Goal: Information Seeking & Learning: Find specific fact

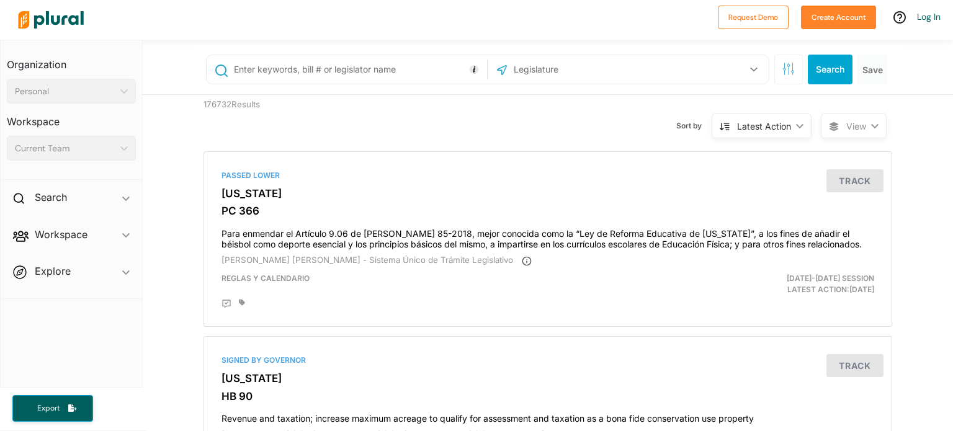
click at [408, 68] on input "text" at bounding box center [358, 70] width 251 height 24
type input "[PERSON_NAME]"
click at [606, 68] on input "text" at bounding box center [579, 70] width 133 height 24
click at [827, 68] on button "Search" at bounding box center [830, 70] width 45 height 30
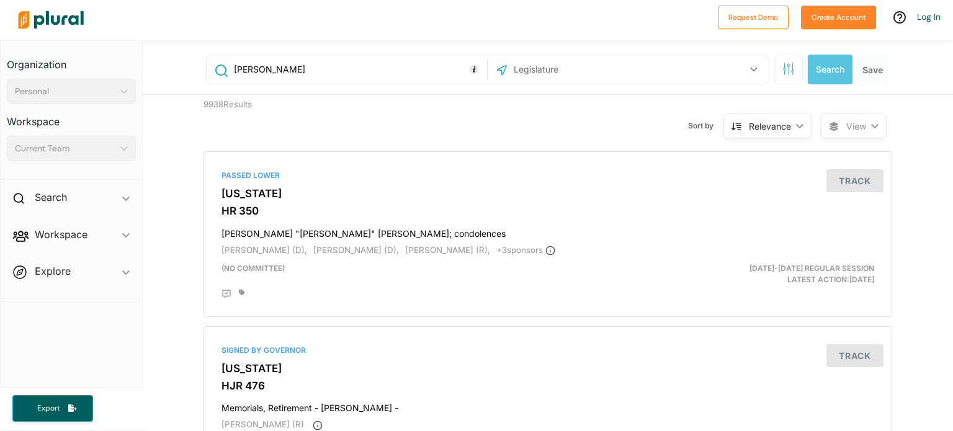
click at [562, 71] on input "text" at bounding box center [579, 70] width 133 height 24
type input "[US_STATE]"
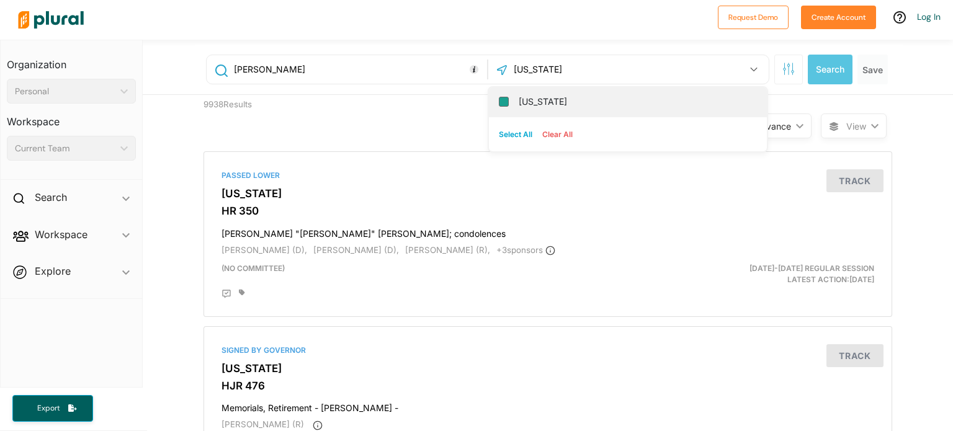
click at [506, 104] on input "[US_STATE]" at bounding box center [504, 102] width 10 height 10
checkbox input "true"
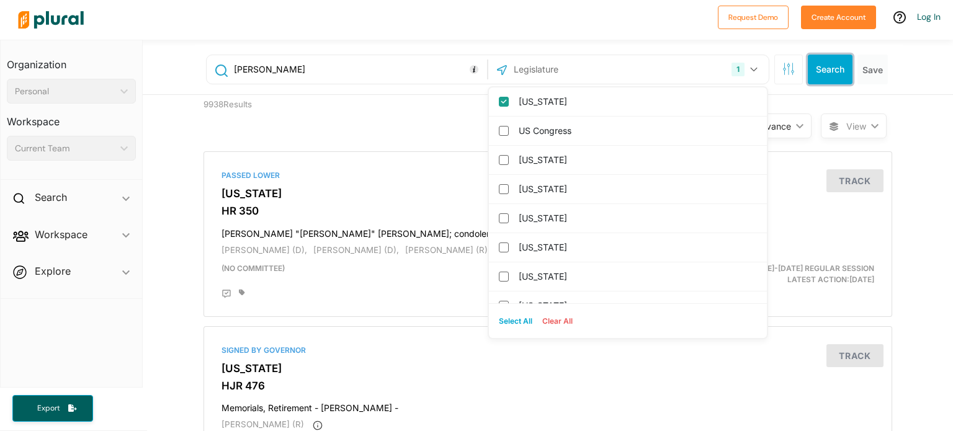
click at [832, 72] on button "Search" at bounding box center [830, 70] width 45 height 30
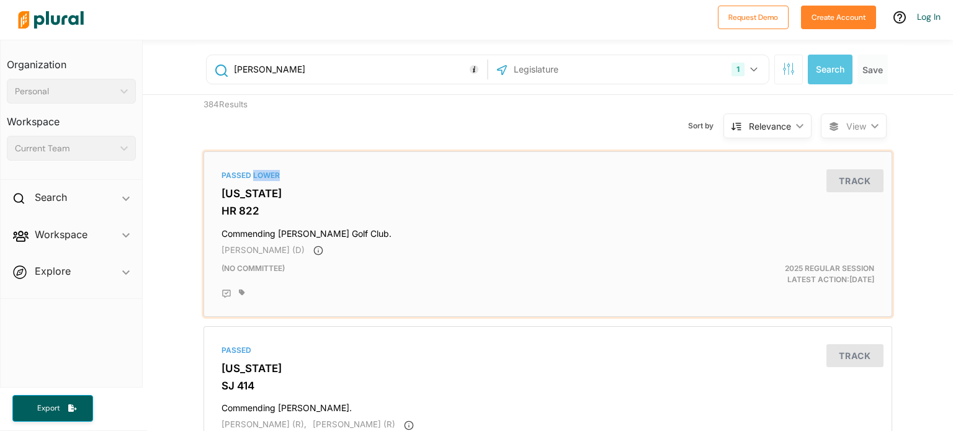
click at [248, 182] on div "Passed [GEOGRAPHIC_DATA][US_STATE] HR 822 Commending [PERSON_NAME] Golf Club. […" at bounding box center [548, 234] width 678 height 155
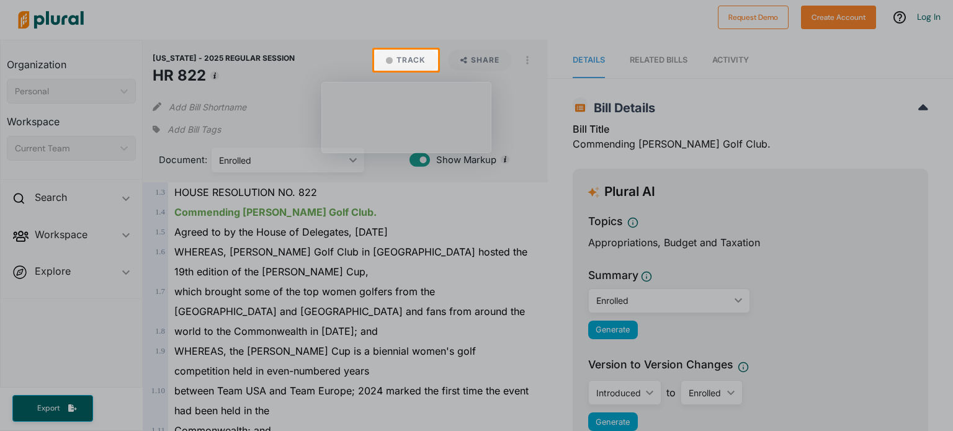
drag, startPoint x: 953, startPoint y: 113, endPoint x: 953, endPoint y: 131, distance: 18.0
click at [953, 131] on div at bounding box center [476, 251] width 953 height 361
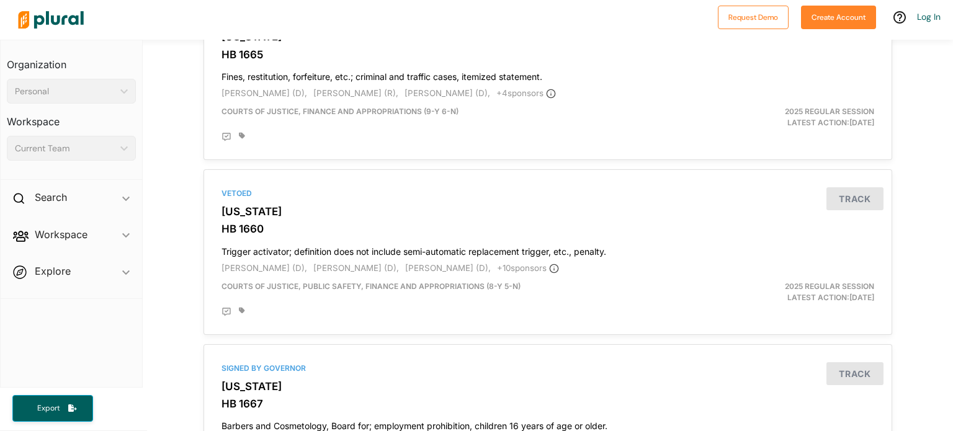
scroll to position [3972, 0]
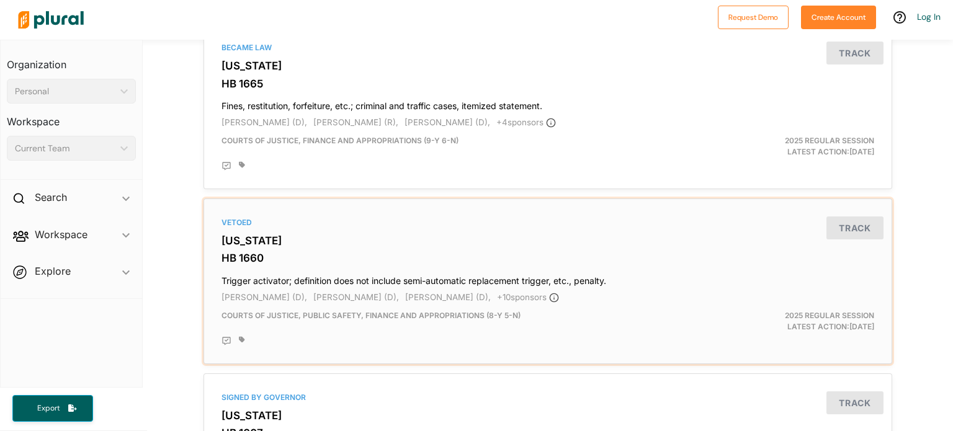
click at [269, 270] on h4 "Trigger activator; definition does not include semi-automatic replacement trigg…" at bounding box center [548, 278] width 653 height 17
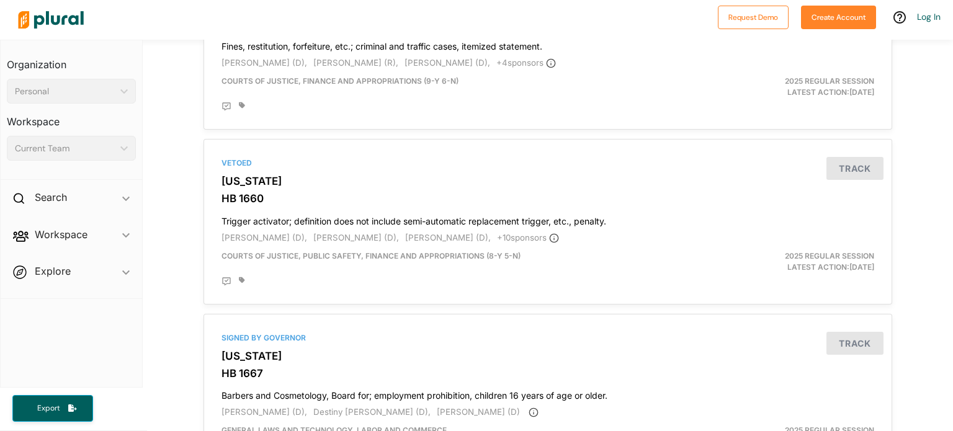
scroll to position [4148, 0]
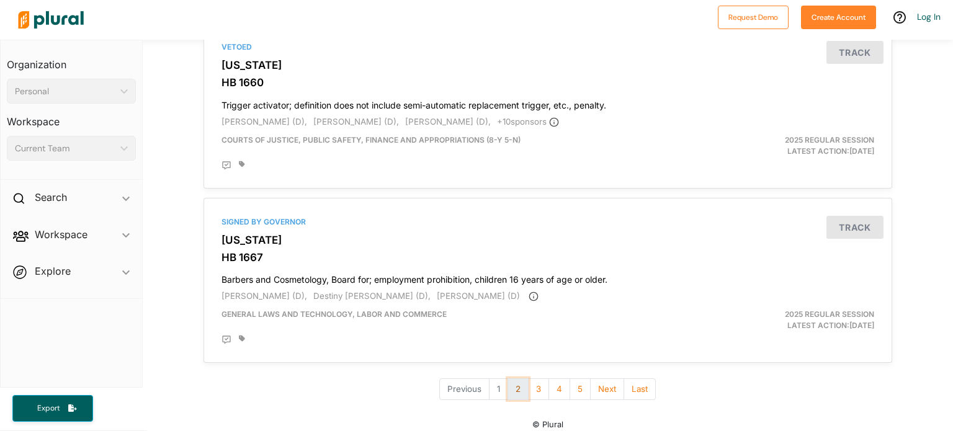
click at [521, 382] on button "2" at bounding box center [518, 390] width 21 height 22
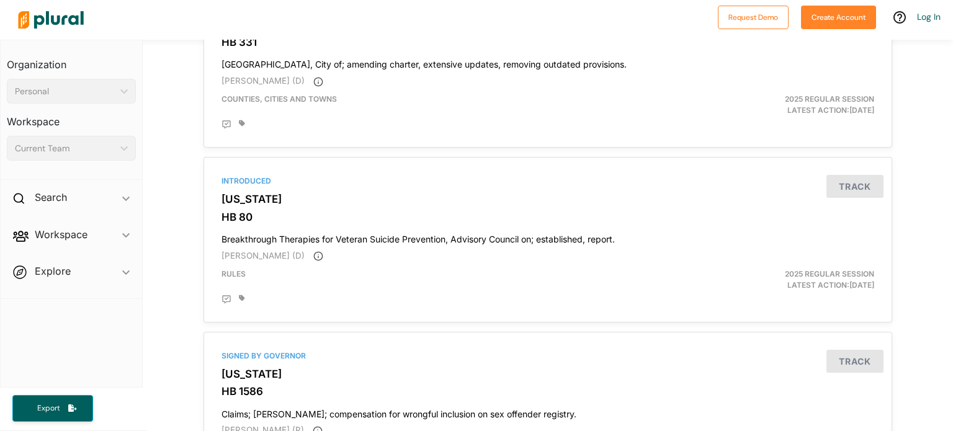
scroll to position [2206, 0]
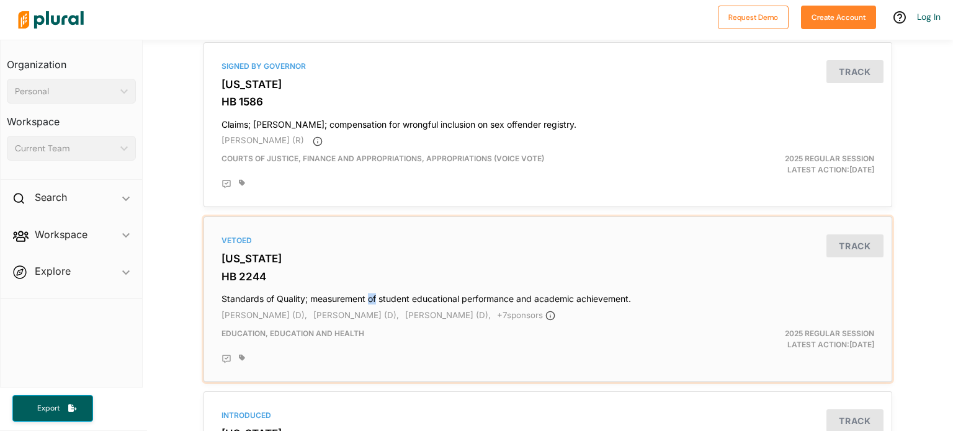
click at [329, 292] on h4 "Standards of Quality; measurement of student educational performance and academ…" at bounding box center [548, 296] width 653 height 17
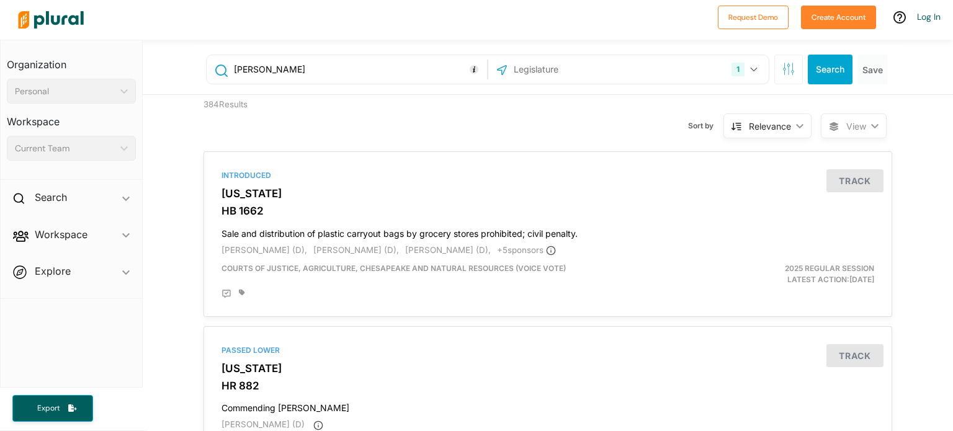
click at [799, 126] on polygon at bounding box center [799, 126] width 7 height 4
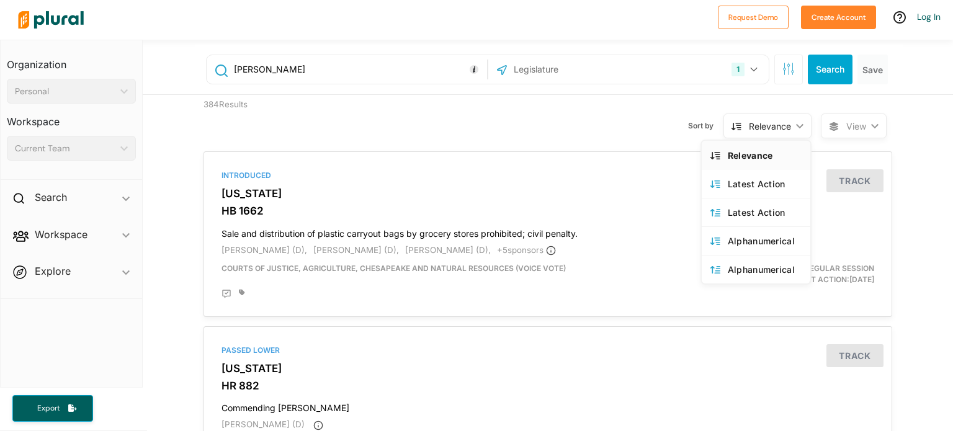
click at [690, 71] on div "1 Virginia US Congress Alabama Alaska Arizona Arkansas California Colorado Conn…" at bounding box center [629, 70] width 274 height 24
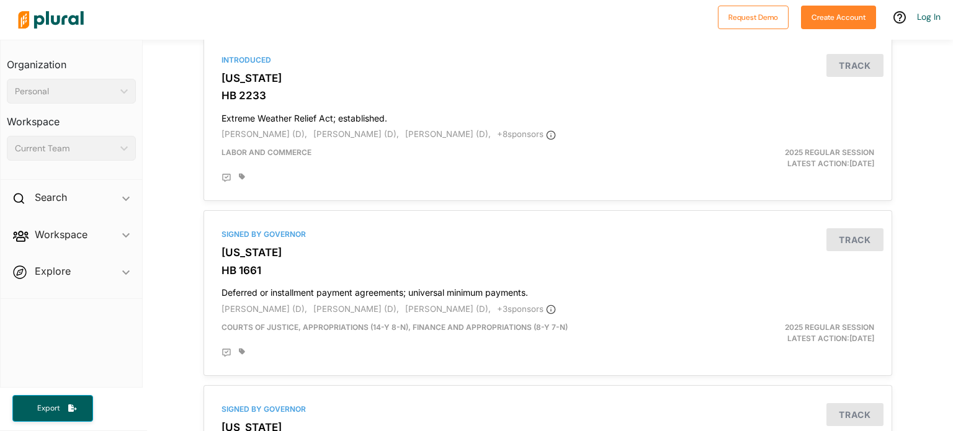
scroll to position [4148, 0]
